Goal: Task Accomplishment & Management: Manage account settings

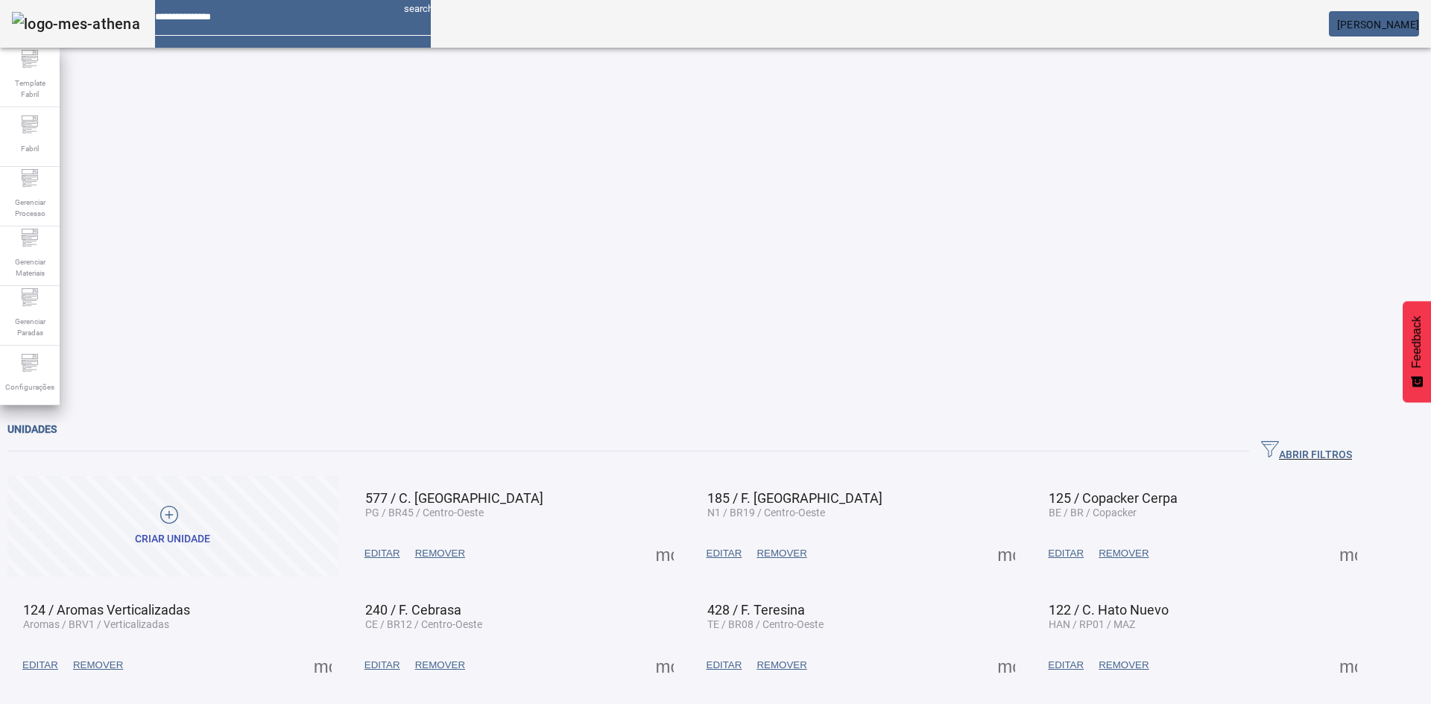
click at [1362, 28] on span "[PERSON_NAME]" at bounding box center [1378, 25] width 82 height 12
click at [31, 236] on icon at bounding box center [30, 238] width 18 height 18
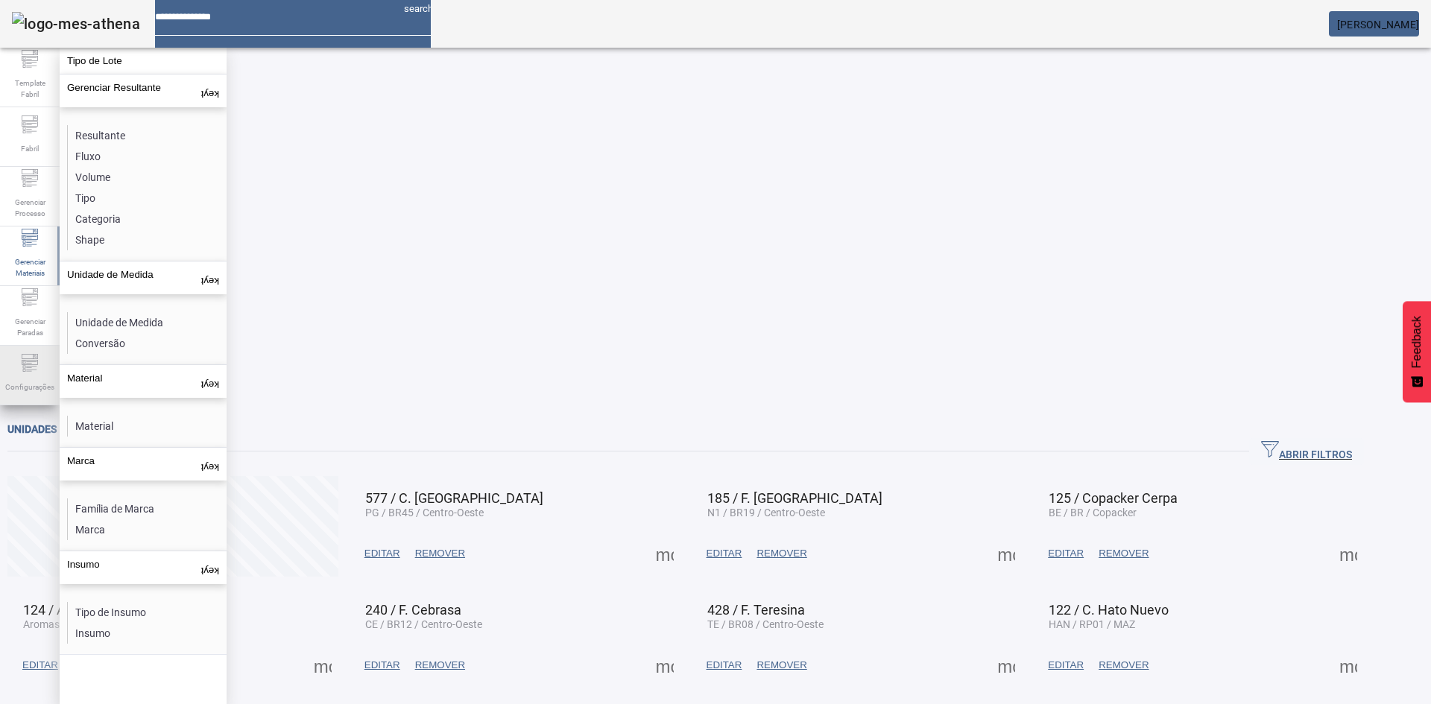
click at [31, 372] on icon at bounding box center [30, 363] width 18 height 18
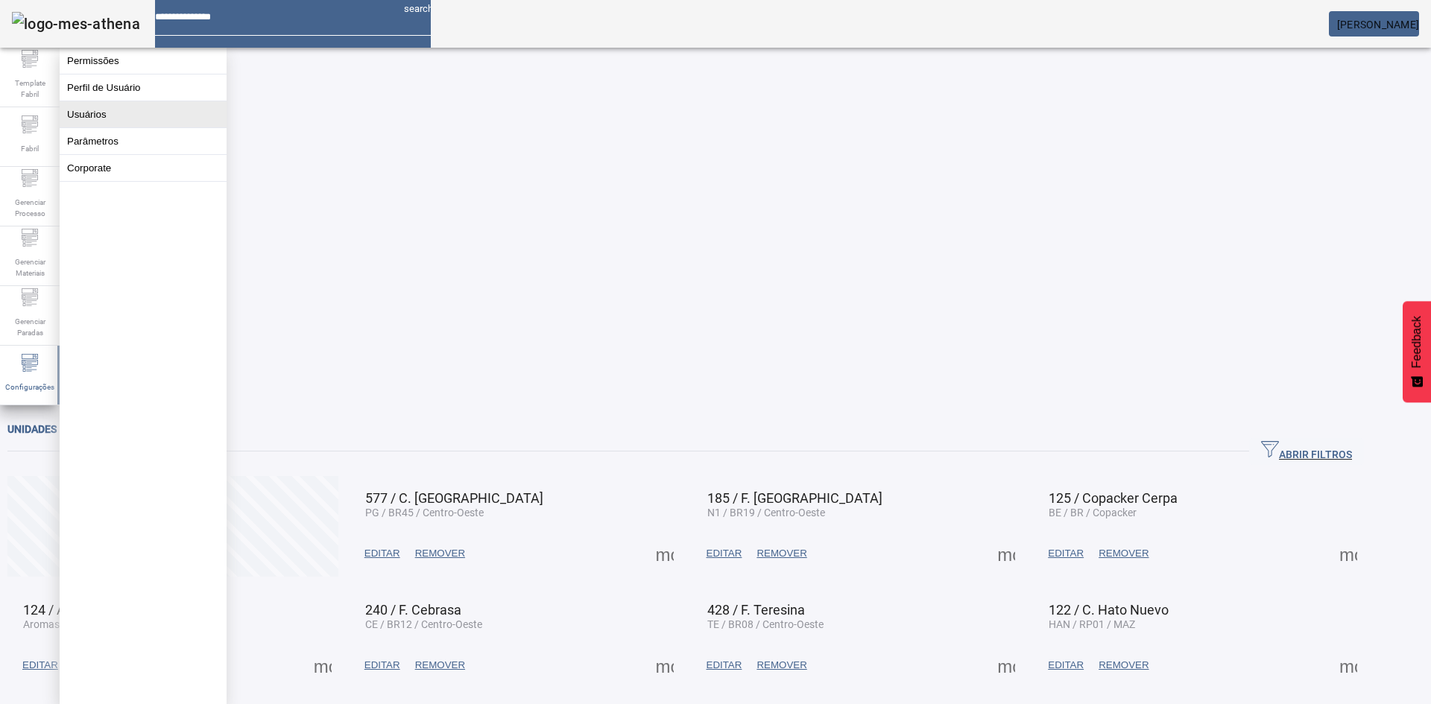
click at [111, 116] on button "Usuários" at bounding box center [143, 114] width 167 height 26
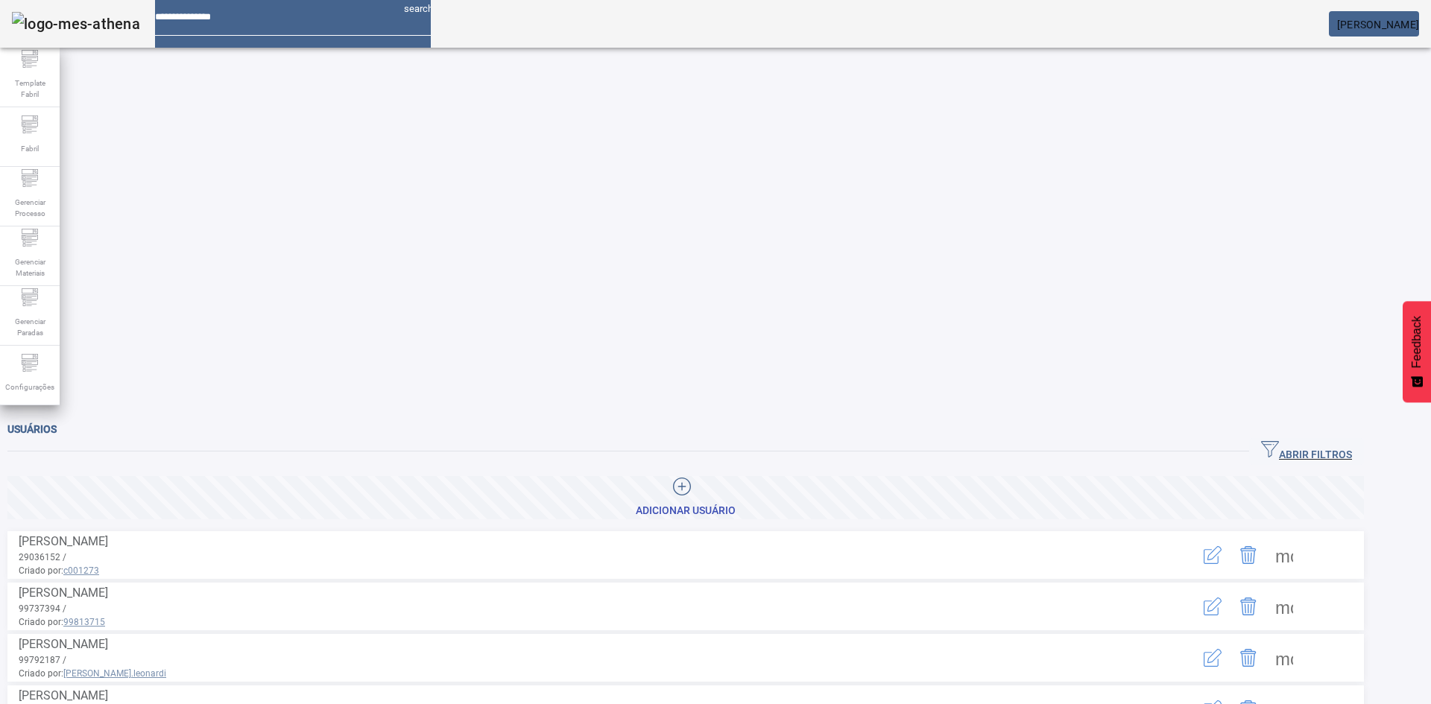
click at [1279, 440] on icon "button" at bounding box center [1270, 449] width 18 height 18
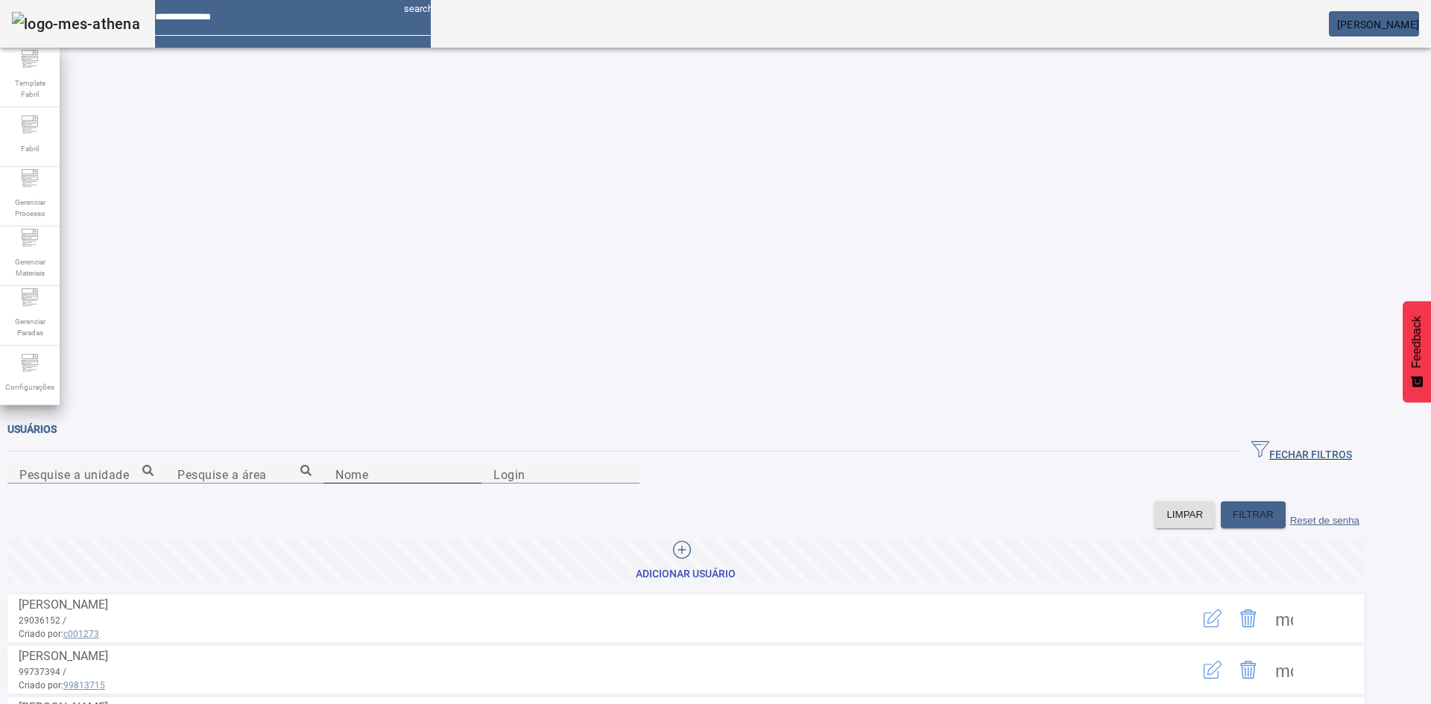
click at [335, 465] on div "Nome" at bounding box center [402, 474] width 134 height 19
type input "*****"
click at [1271, 497] on span at bounding box center [1253, 515] width 65 height 36
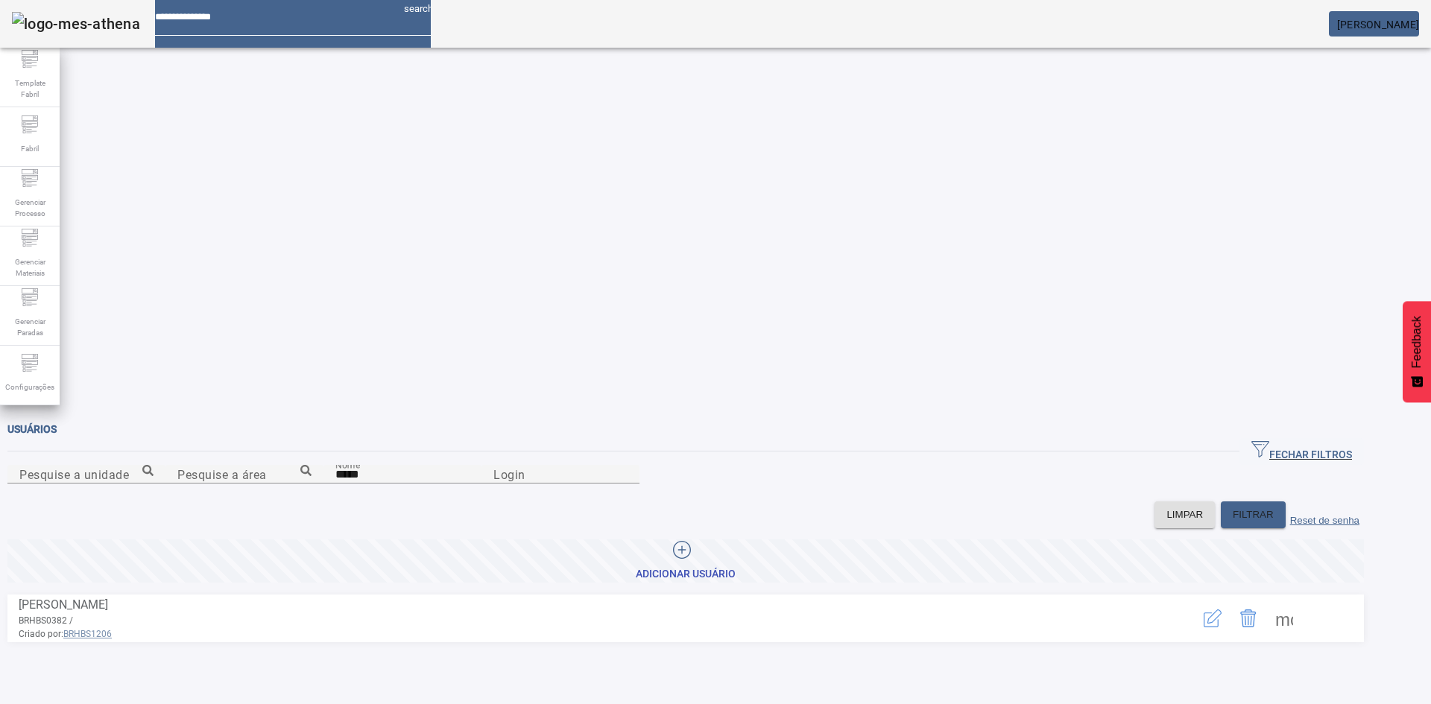
click at [1222, 610] on icon "button" at bounding box center [1213, 619] width 18 height 18
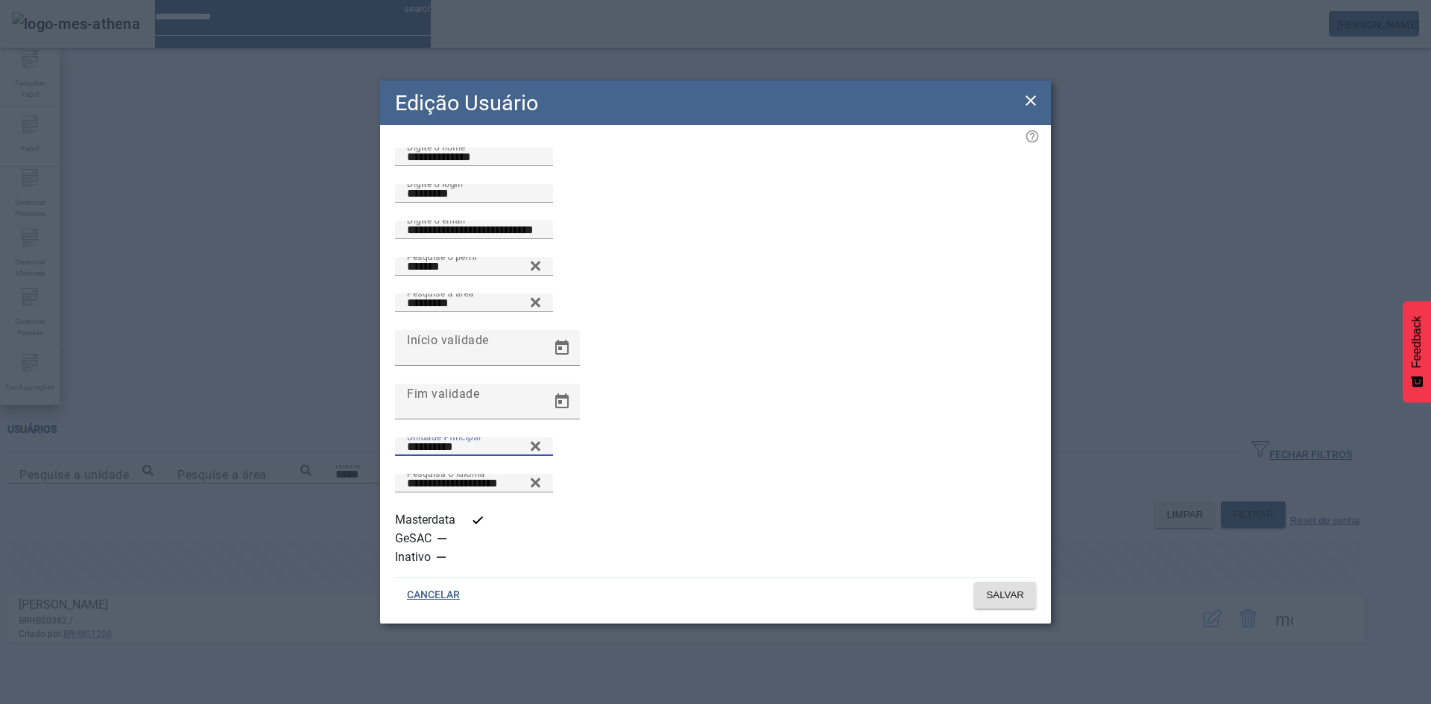
click at [541, 456] on input "**********" at bounding box center [474, 447] width 134 height 18
click at [1038, 110] on icon at bounding box center [1031, 101] width 18 height 18
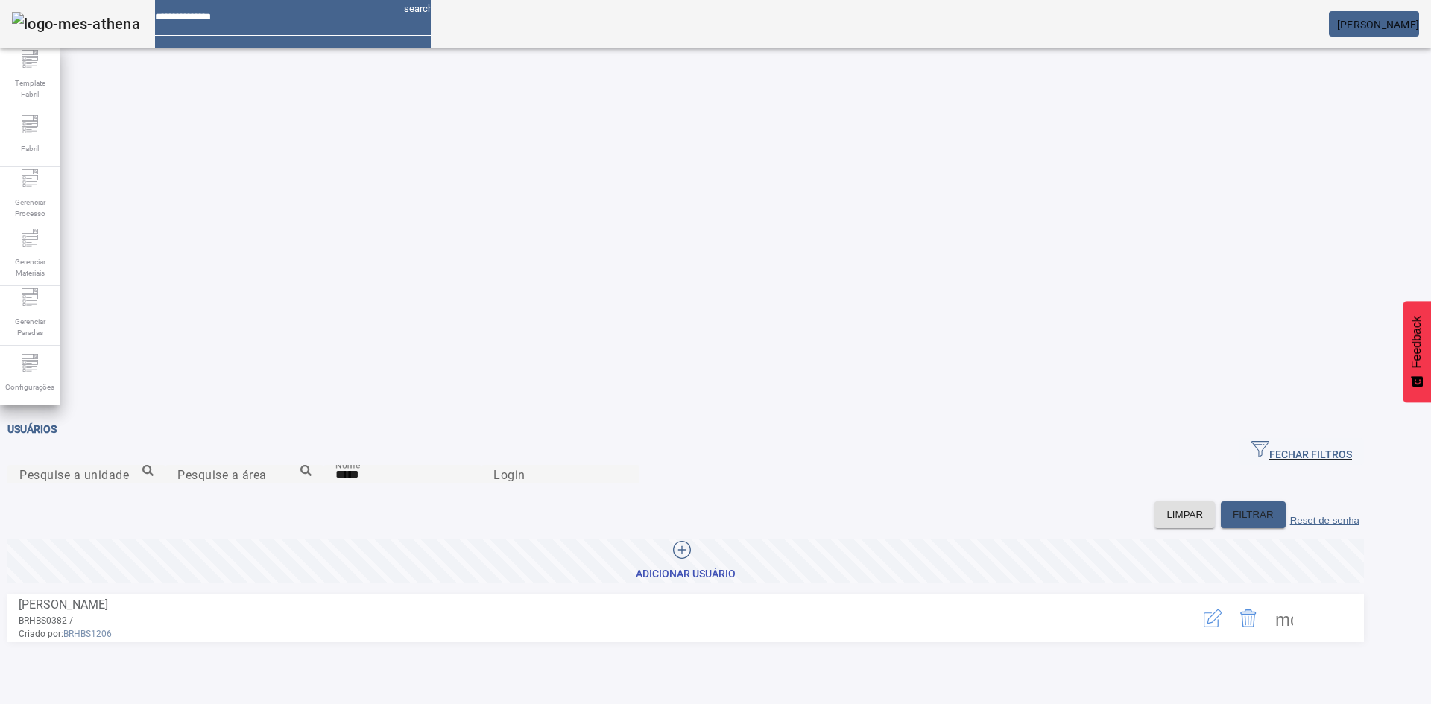
click at [1302, 601] on span at bounding box center [1284, 619] width 36 height 36
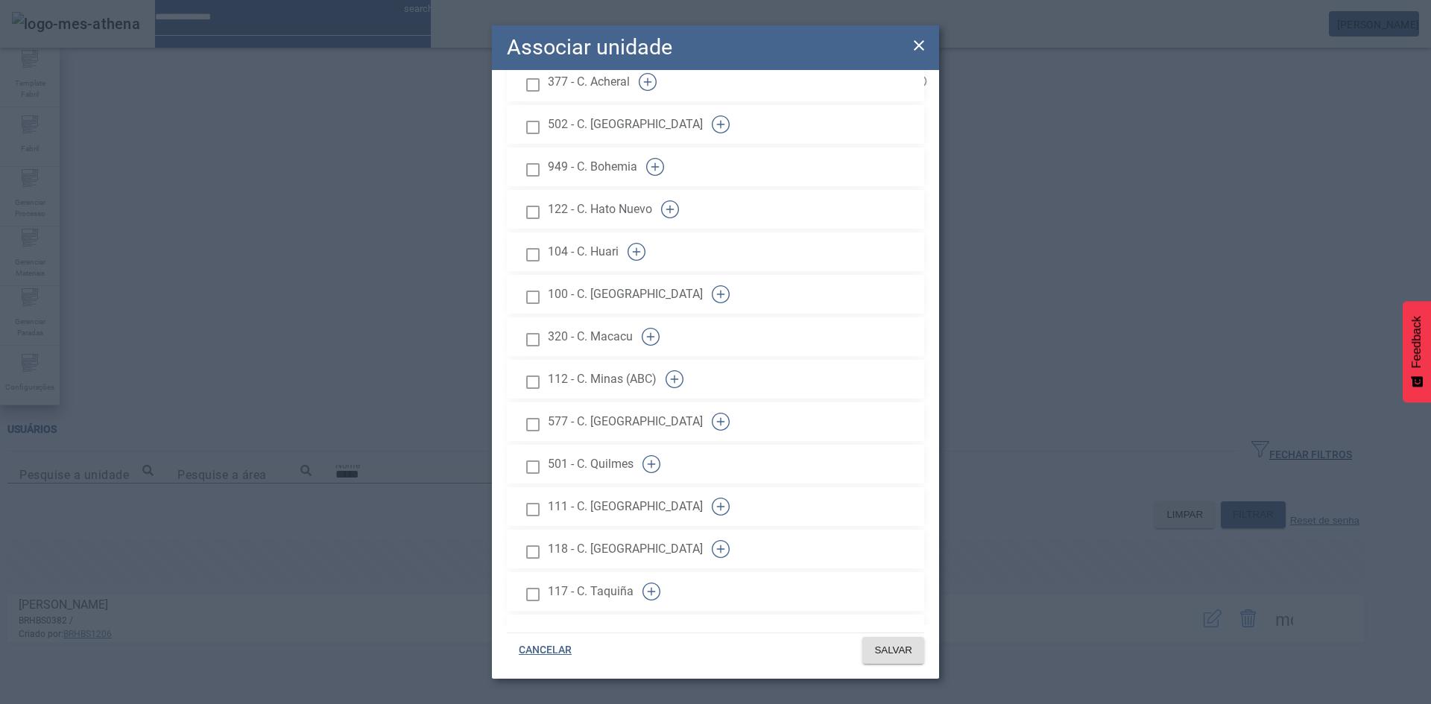
scroll to position [224, 0]
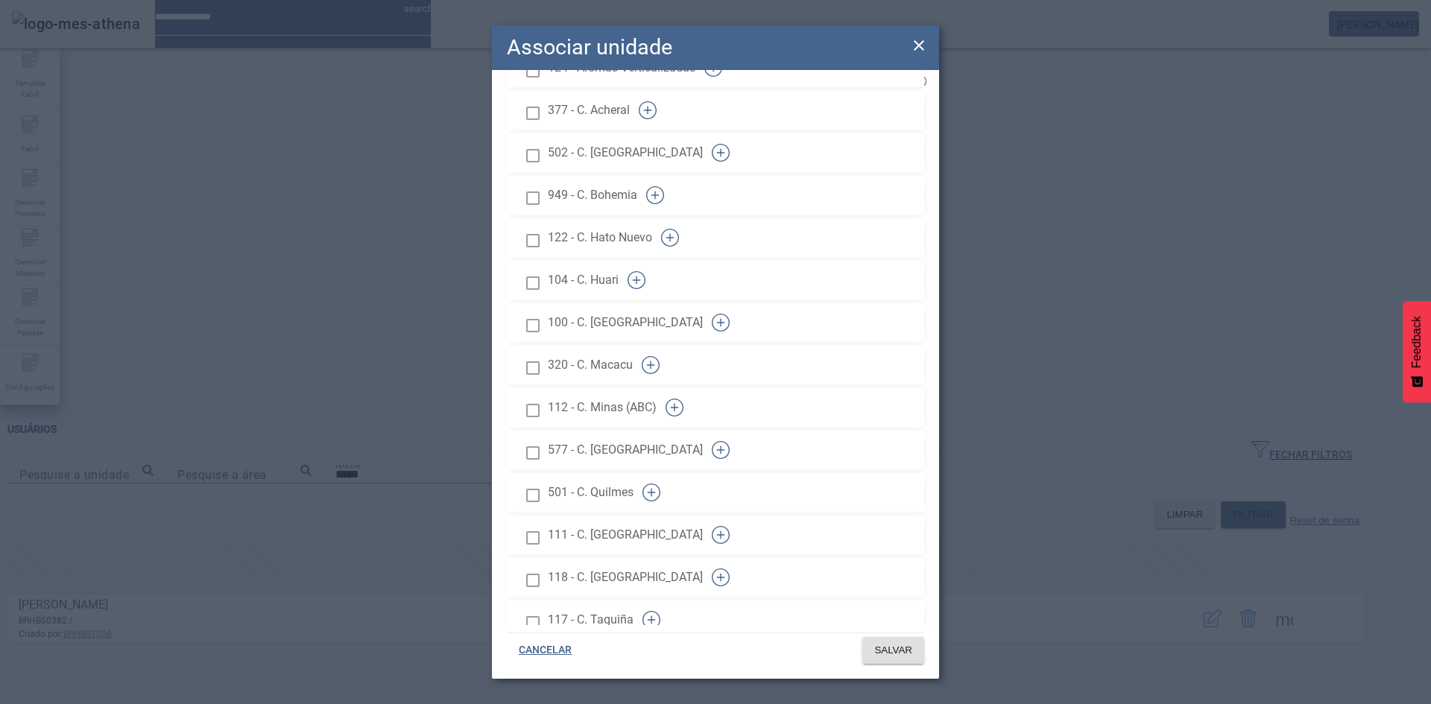
click at [722, 77] on icon "button" at bounding box center [713, 68] width 18 height 18
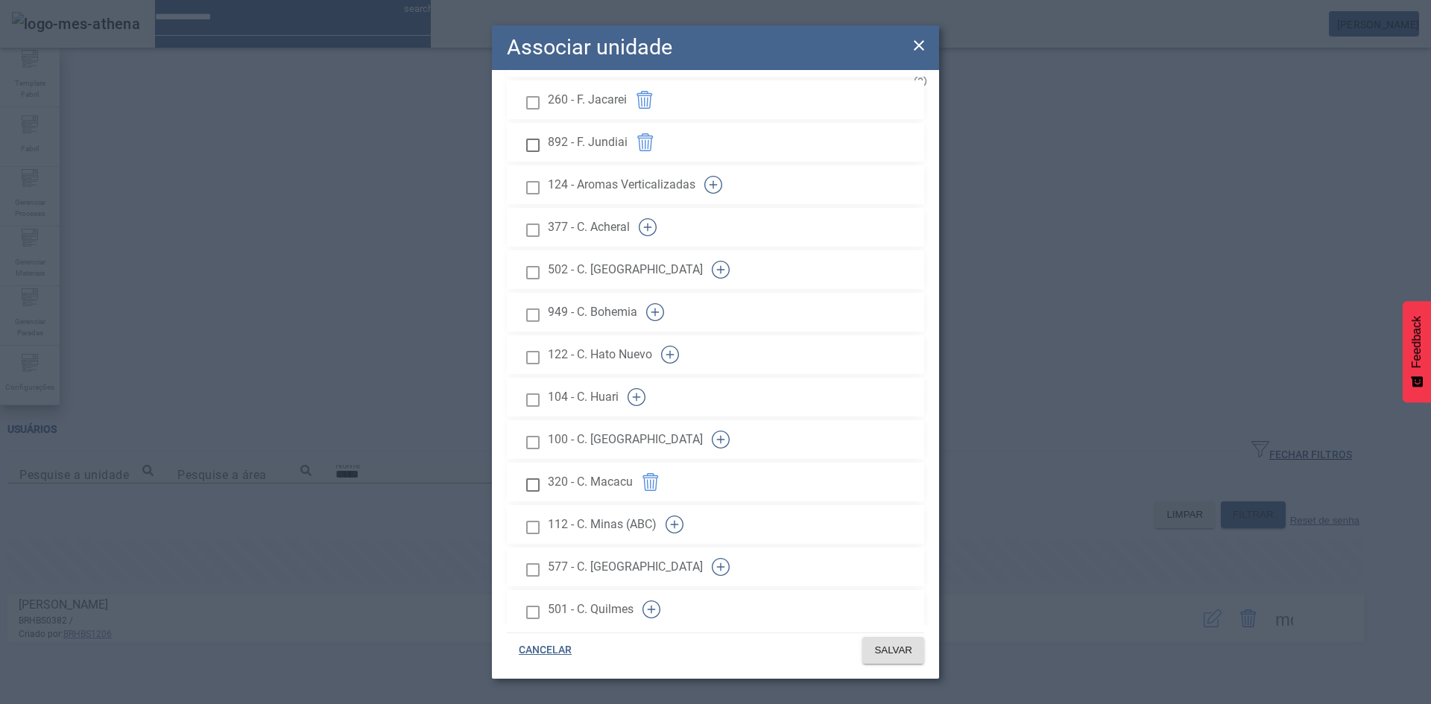
scroll to position [298, 0]
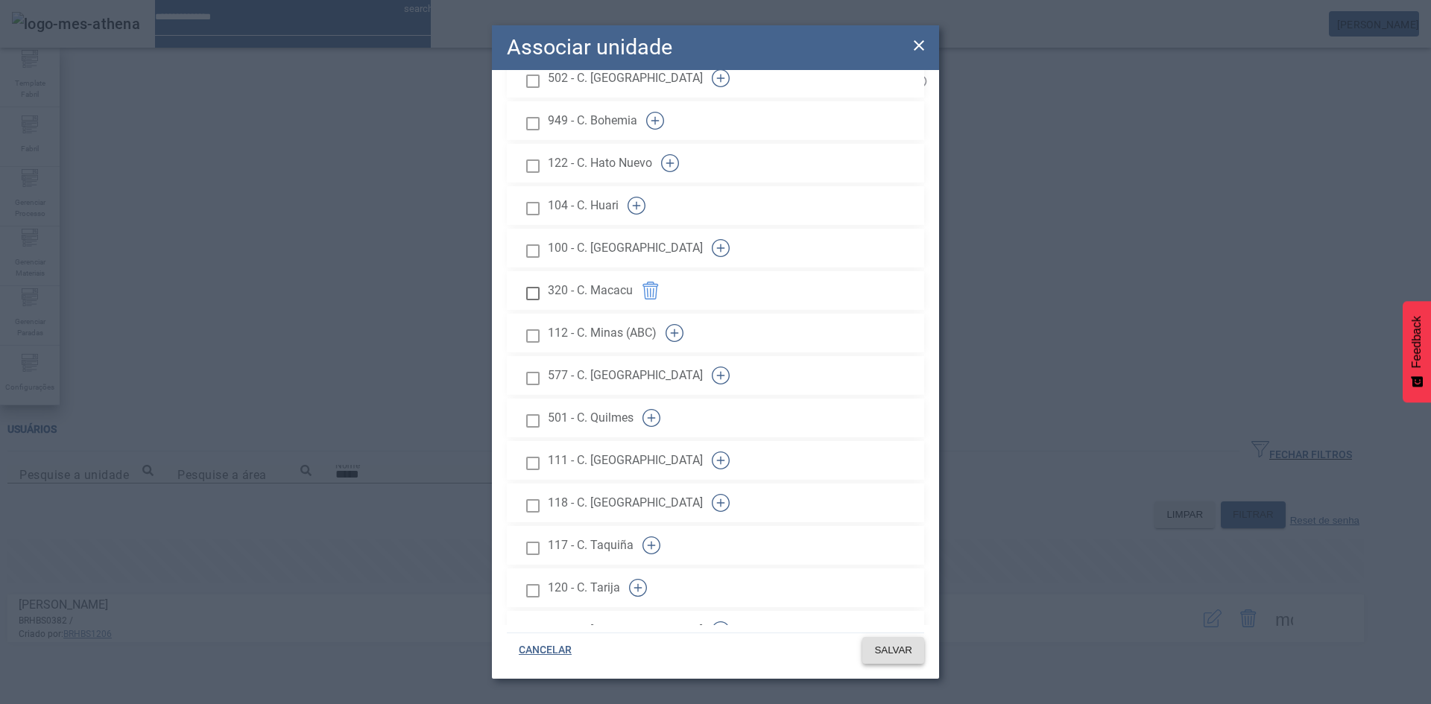
click at [888, 651] on span "SALVAR" at bounding box center [893, 650] width 38 height 15
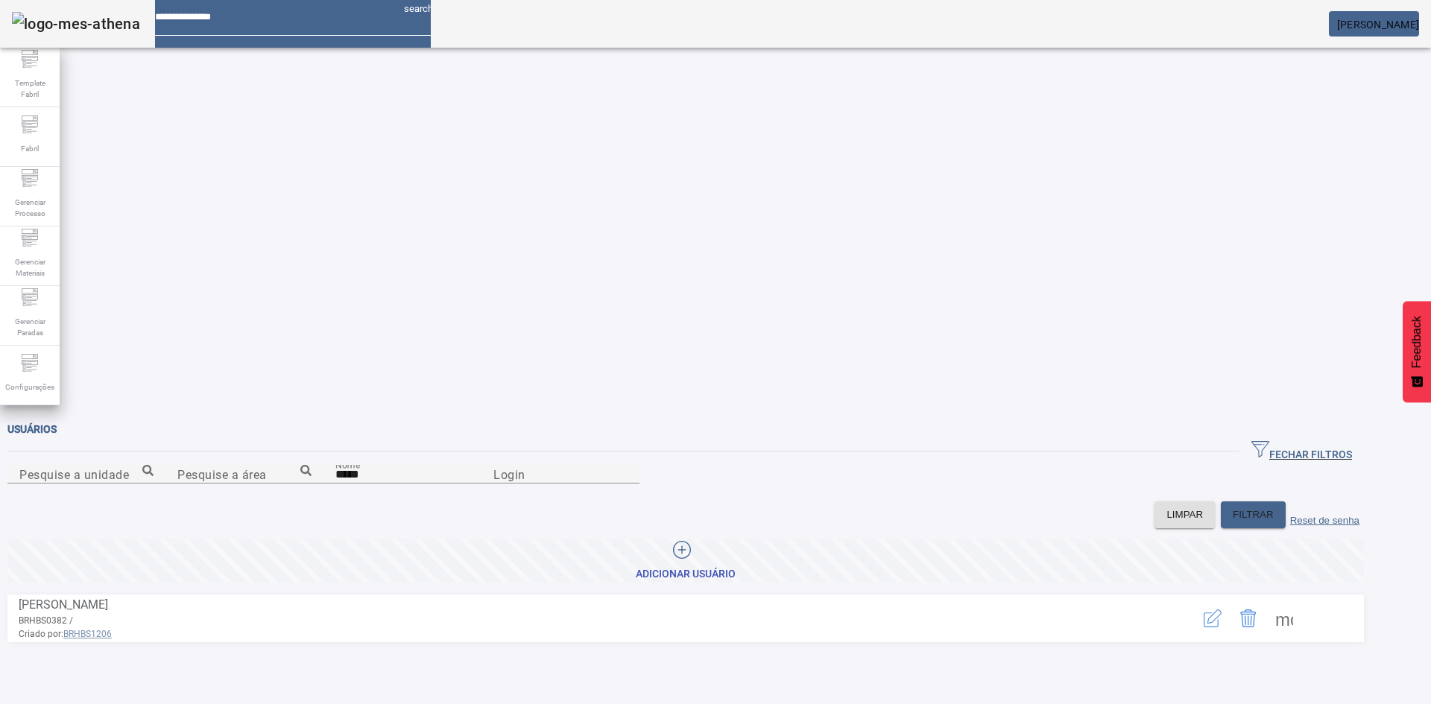
click at [1377, 27] on span "[PERSON_NAME]" at bounding box center [1378, 25] width 82 height 12
click at [1383, 20] on span "[PERSON_NAME]" at bounding box center [1378, 25] width 82 height 12
